Goal: Find contact information: Find contact information

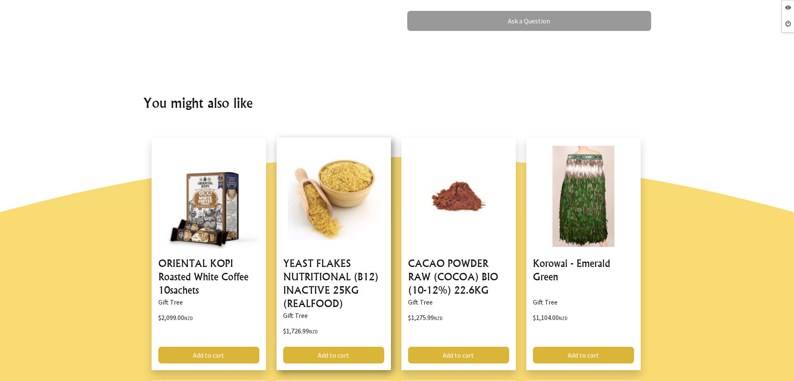
scroll to position [627, 0]
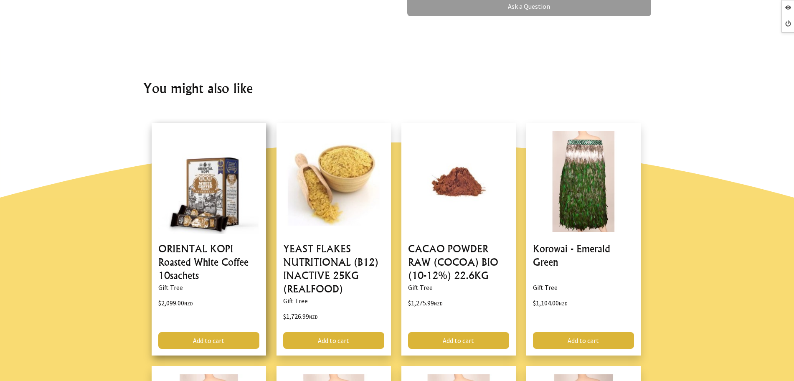
click at [229, 256] on link at bounding box center [209, 239] width 114 height 233
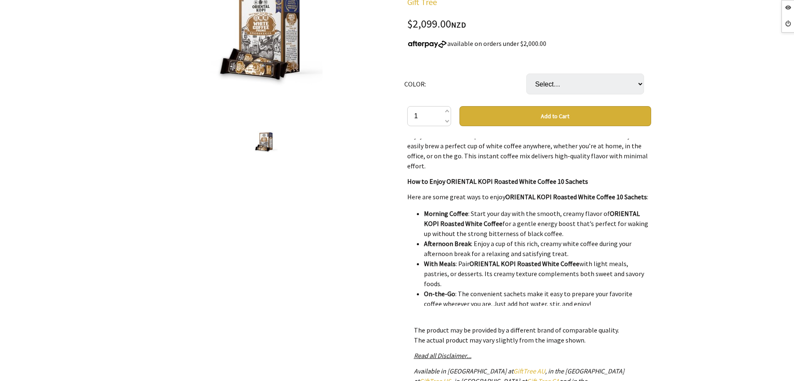
scroll to position [236, 0]
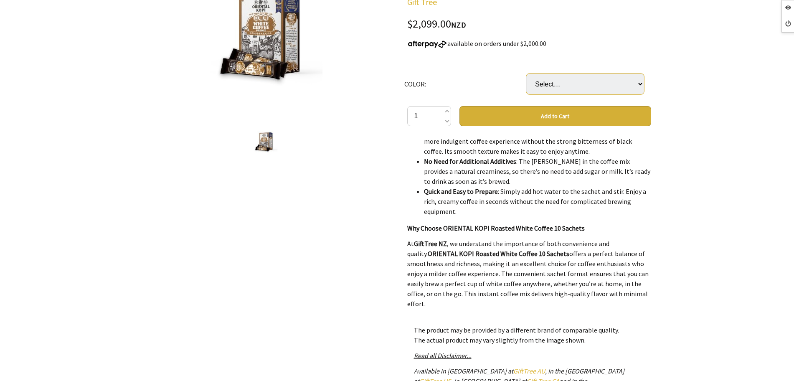
drag, startPoint x: 568, startPoint y: 89, endPoint x: 572, endPoint y: 82, distance: 8.6
click at [568, 89] on select "Select… Random" at bounding box center [586, 84] width 118 height 21
click at [586, 79] on select "Select… Random" at bounding box center [586, 84] width 118 height 21
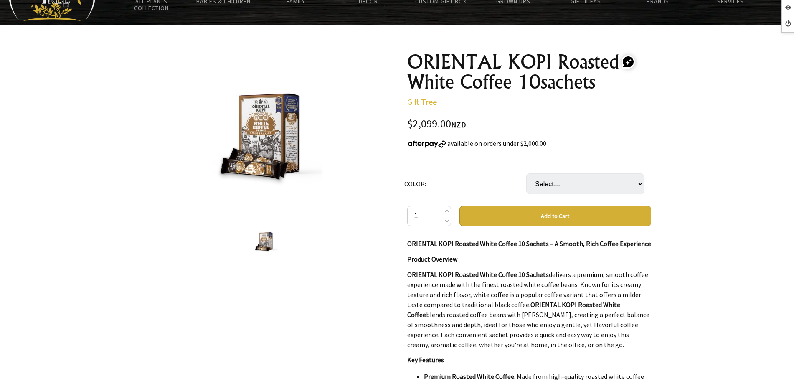
scroll to position [0, 0]
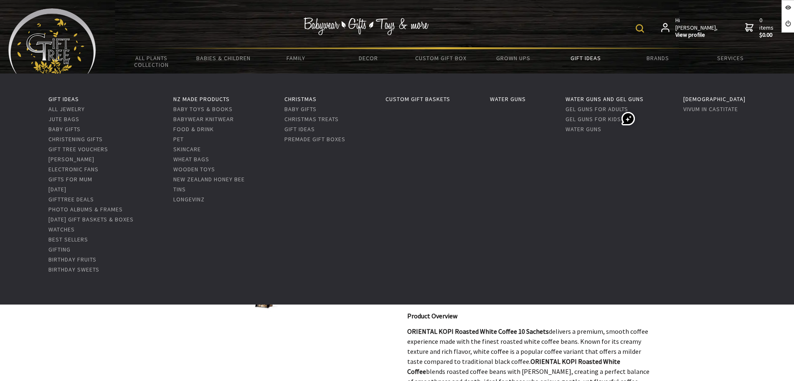
click at [598, 55] on link "Gift Ideas" at bounding box center [585, 58] width 72 height 18
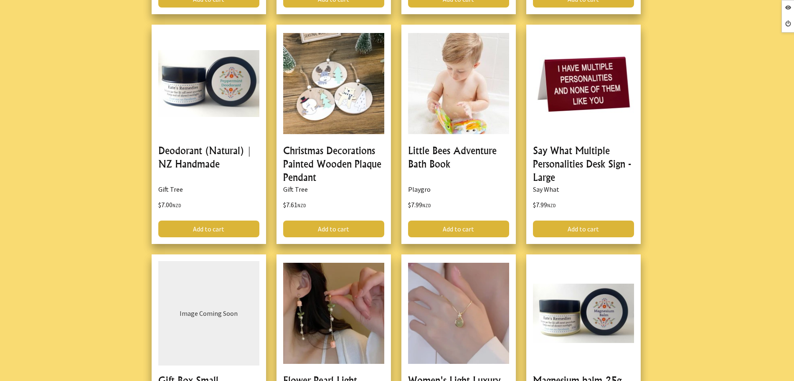
scroll to position [366, 0]
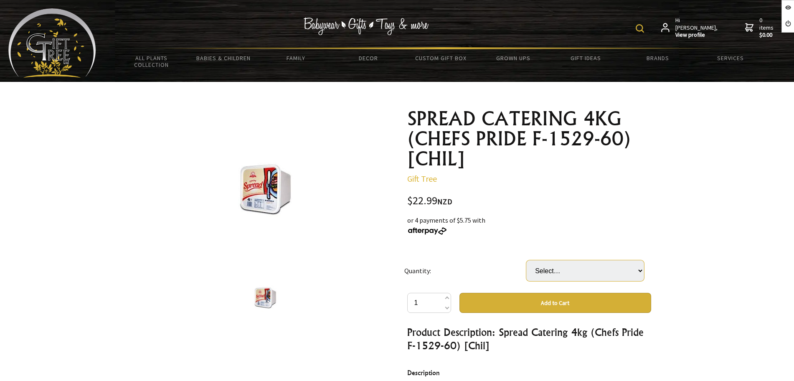
click at [539, 274] on select "Select… 3 TUB (+ $45.98)" at bounding box center [586, 270] width 118 height 21
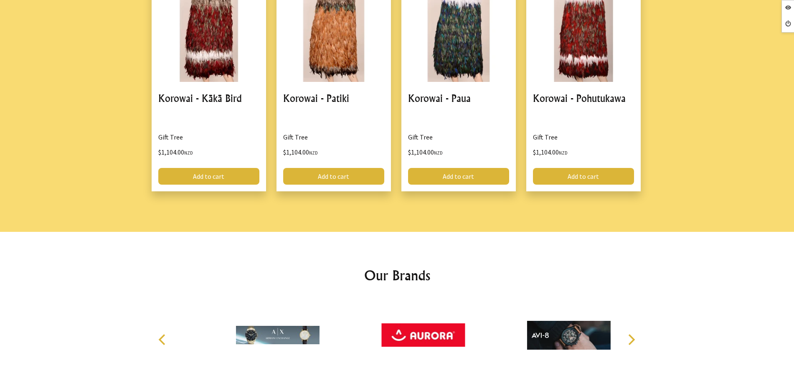
scroll to position [1136, 0]
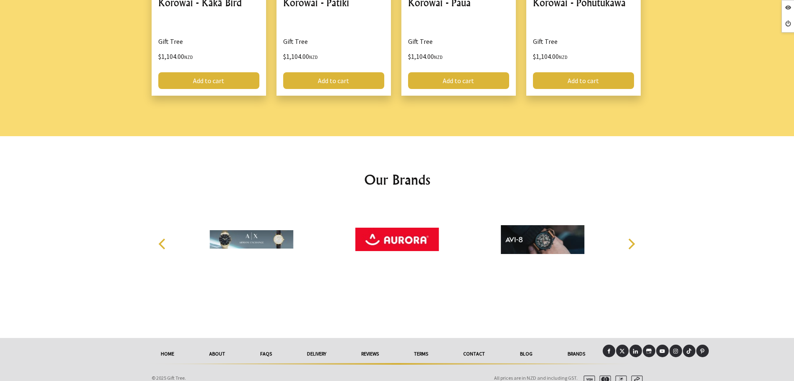
click at [610, 348] on icon at bounding box center [608, 350] width 5 height 5
click at [609, 349] on icon at bounding box center [609, 351] width 3 height 5
click at [607, 348] on icon at bounding box center [608, 350] width 5 height 5
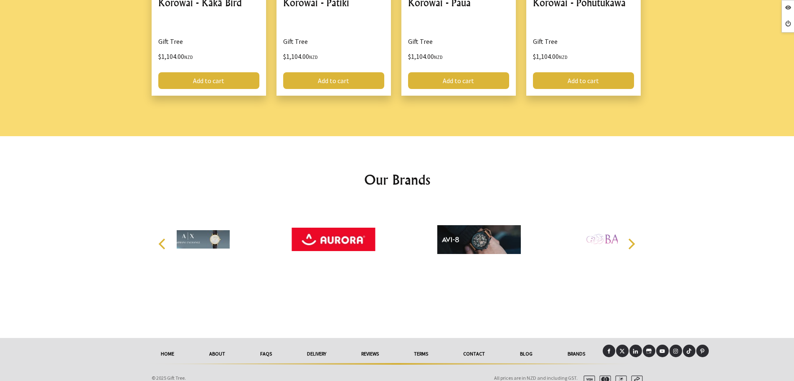
click at [674, 348] on icon at bounding box center [675, 350] width 5 height 5
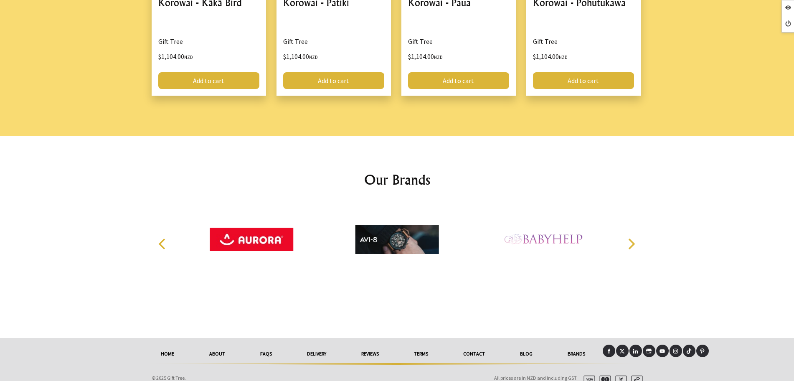
click at [623, 348] on icon at bounding box center [622, 350] width 5 height 5
click at [674, 348] on icon at bounding box center [675, 350] width 5 height 5
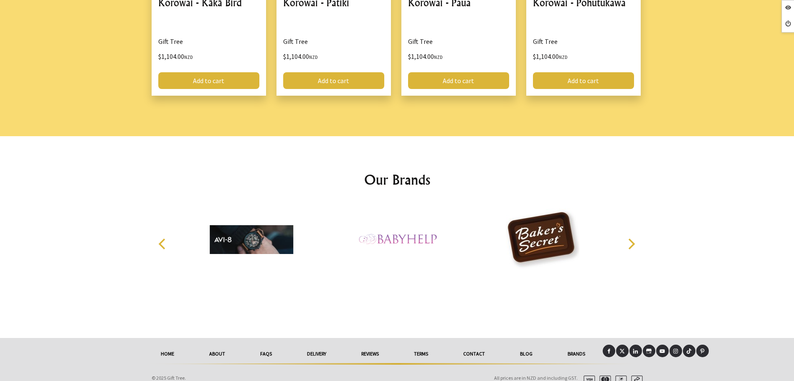
click at [428, 345] on link "Terms" at bounding box center [421, 354] width 49 height 18
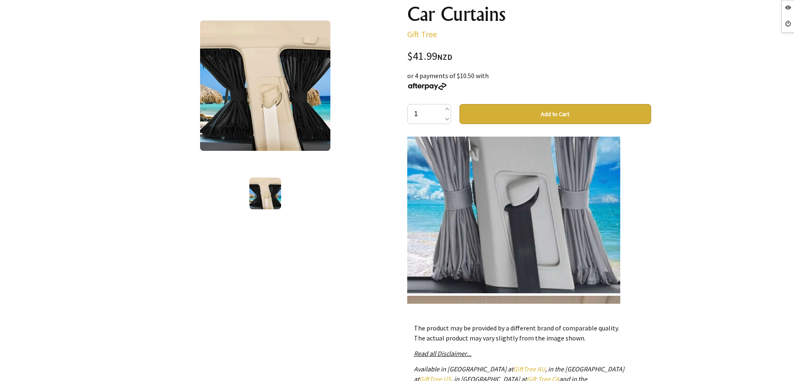
scroll to position [313, 0]
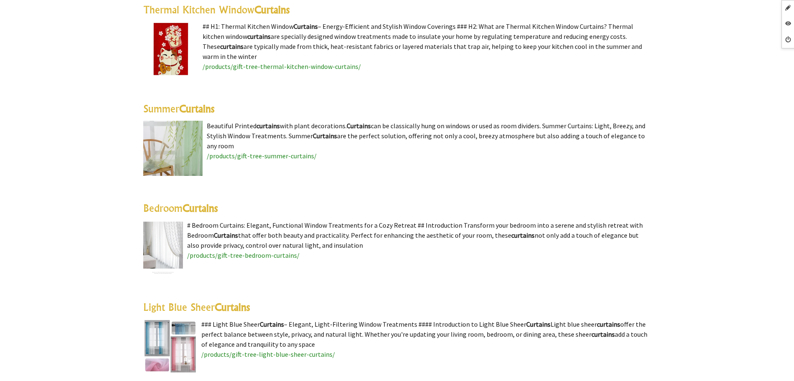
scroll to position [1515, 0]
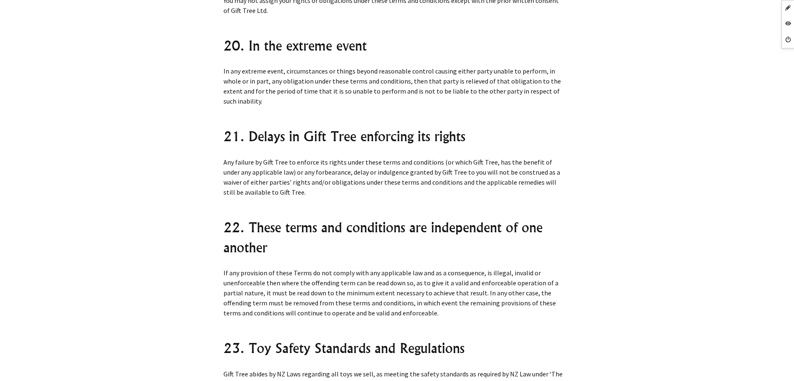
scroll to position [7528, 0]
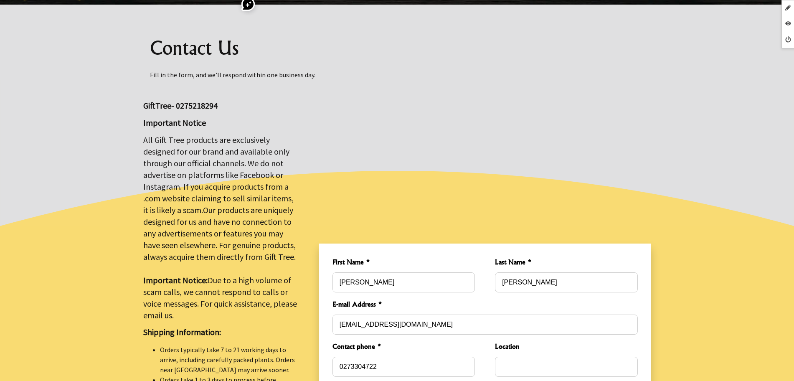
scroll to position [52, 0]
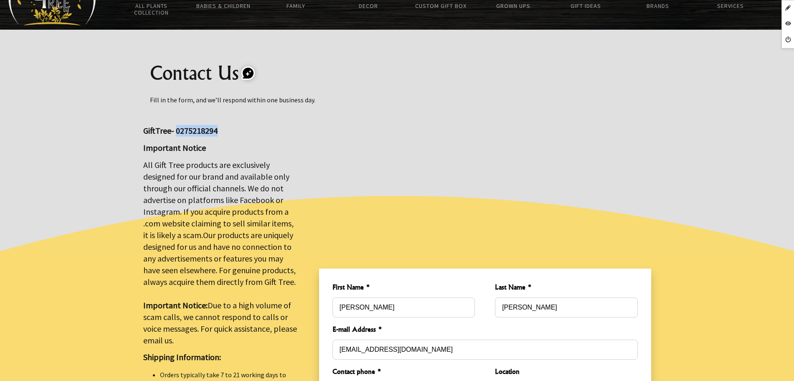
drag, startPoint x: 224, startPoint y: 135, endPoint x: 176, endPoint y: 130, distance: 48.2
click at [176, 130] on p "GiftTree- 0275218294" at bounding box center [221, 131] width 156 height 12
copy big "0275218294"
